Goal: Information Seeking & Learning: Find specific fact

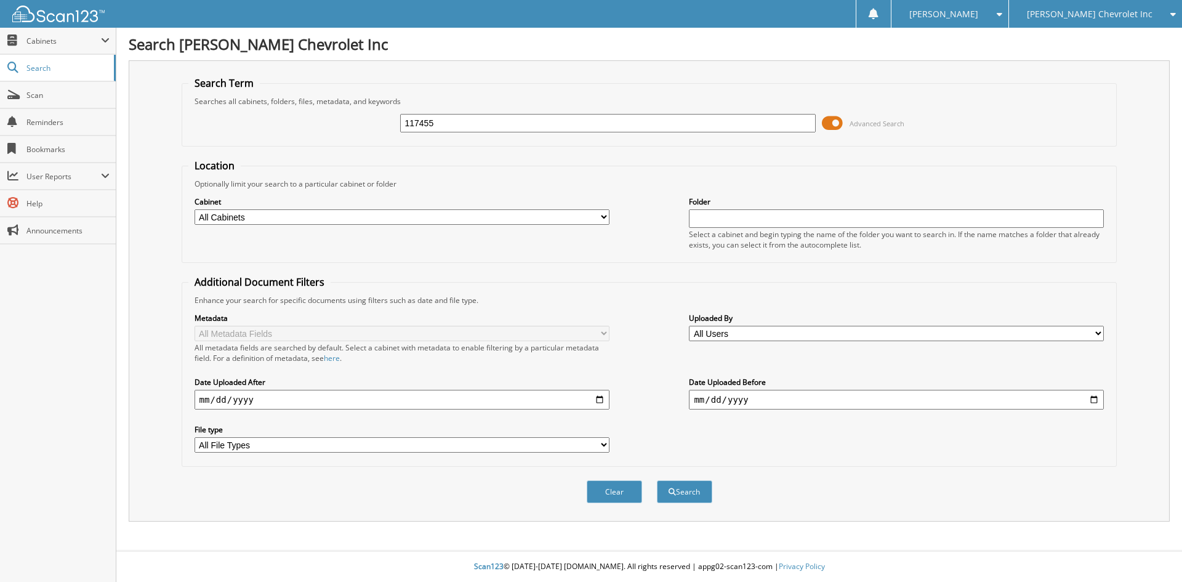
type input "117455"
click at [657, 480] on button "Search" at bounding box center [684, 491] width 55 height 23
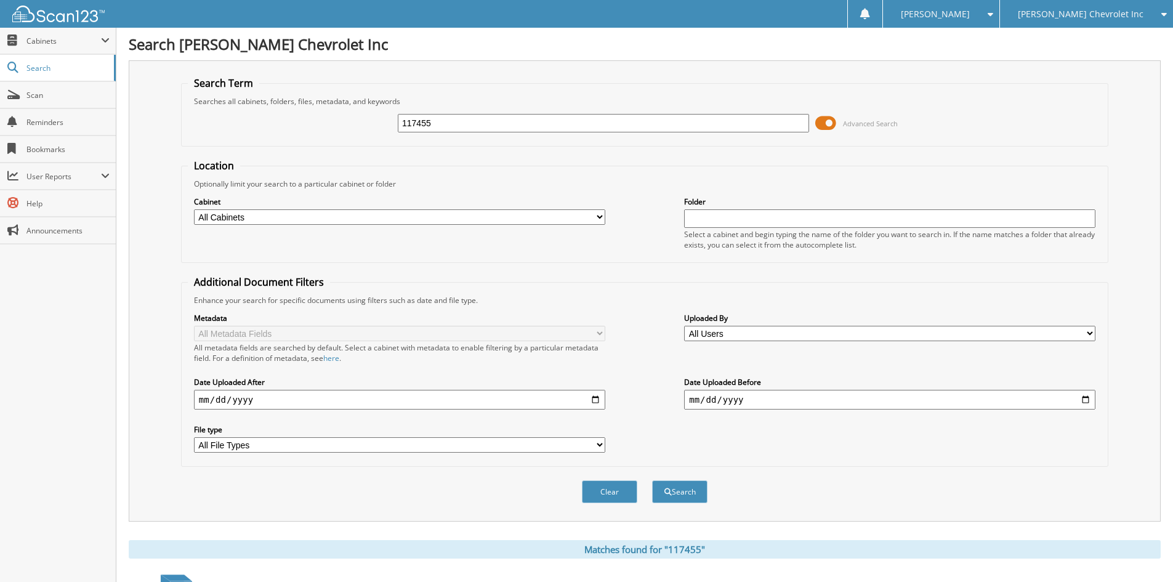
click at [980, 447] on div "Metadata All Metadata Fields All metadata fields are searched by default. Selec…" at bounding box center [645, 382] width 914 height 155
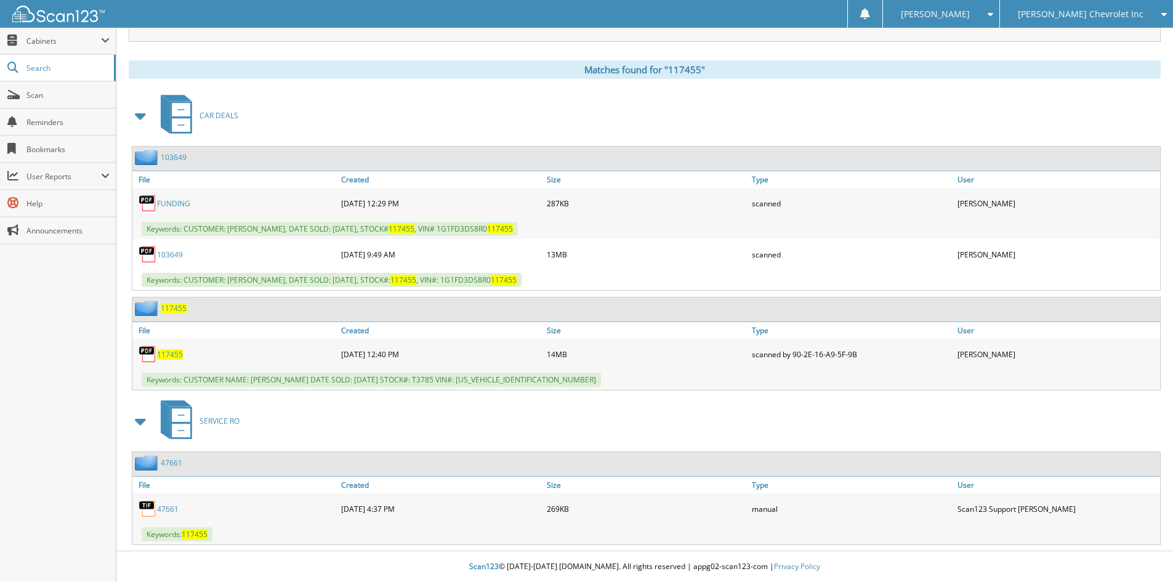
scroll to position [480, 0]
drag, startPoint x: 185, startPoint y: 377, endPoint x: 534, endPoint y: 383, distance: 348.6
click at [534, 383] on span "Keywords: CUSTOMER NAME: [PERSON_NAME] DATE SOLD: [DATE] STOCK#: T3785 VIN#: [U…" at bounding box center [371, 380] width 459 height 14
copy span "CUSTOMER NAME: [PERSON_NAME] DATE SOLD: [DATE] STOCK#: T3785 VIN#: [US_VEHICLE_…"
click at [1077, 22] on div "[PERSON_NAME] Chevrolet Inc" at bounding box center [1086, 14] width 161 height 28
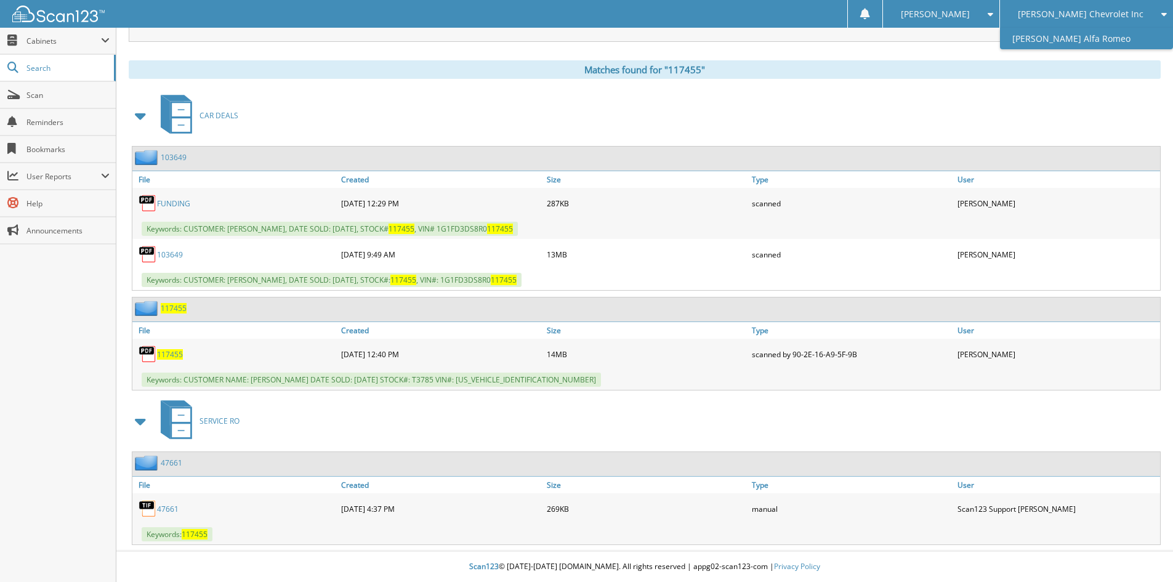
click at [1080, 34] on link "[PERSON_NAME] Alfa Romeo" at bounding box center [1086, 39] width 173 height 22
